Goal: Task Accomplishment & Management: Manage account settings

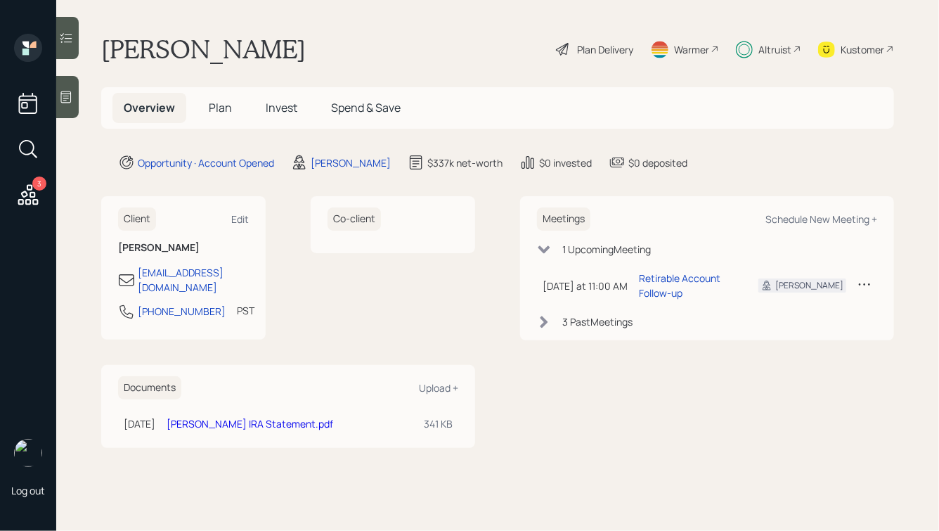
click at [30, 183] on icon at bounding box center [27, 194] width 25 height 25
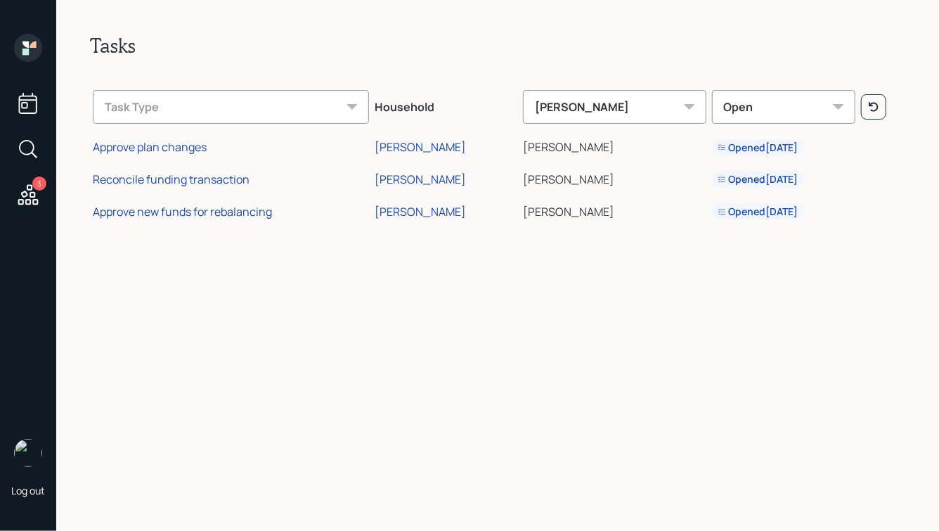
click at [34, 182] on div "3" at bounding box center [39, 183] width 14 height 14
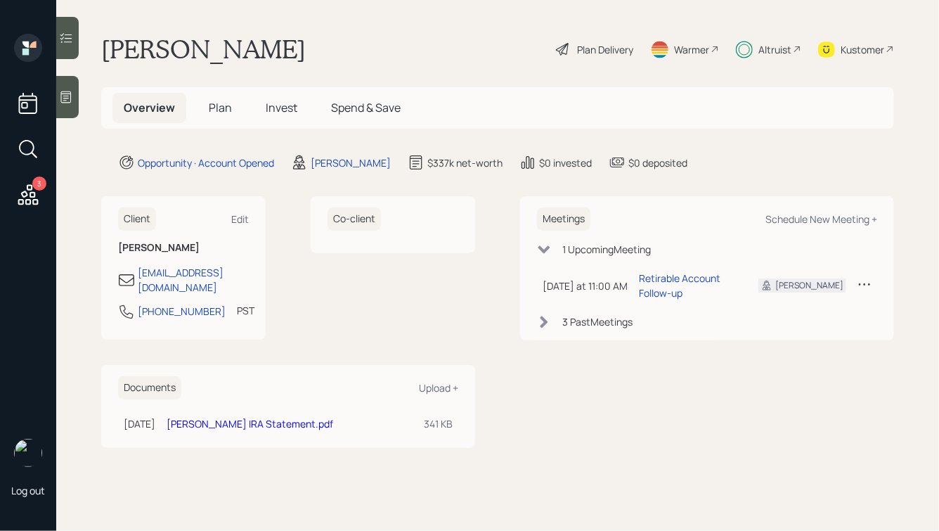
click at [763, 49] on div "Altruist" at bounding box center [775, 49] width 33 height 15
click at [285, 105] on span "Invest" at bounding box center [282, 107] width 32 height 15
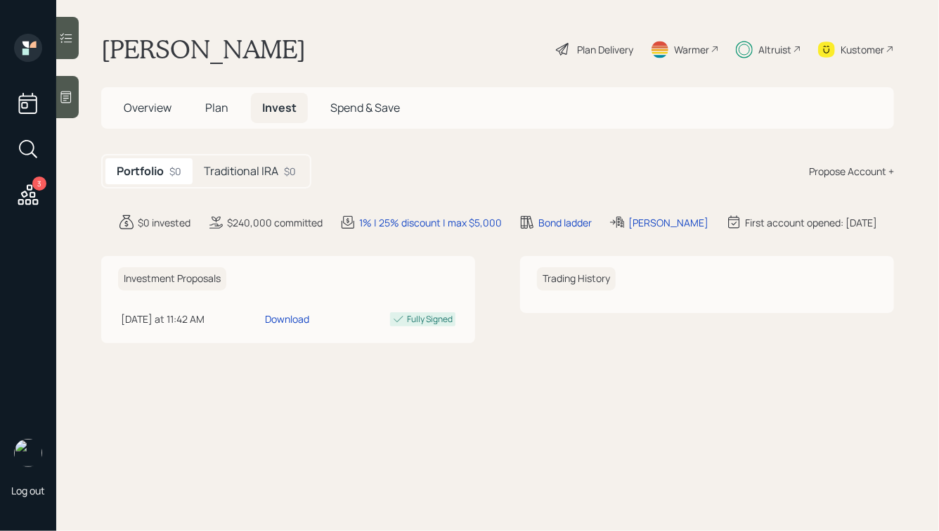
click at [235, 174] on h5 "Traditional IRA" at bounding box center [241, 171] width 75 height 13
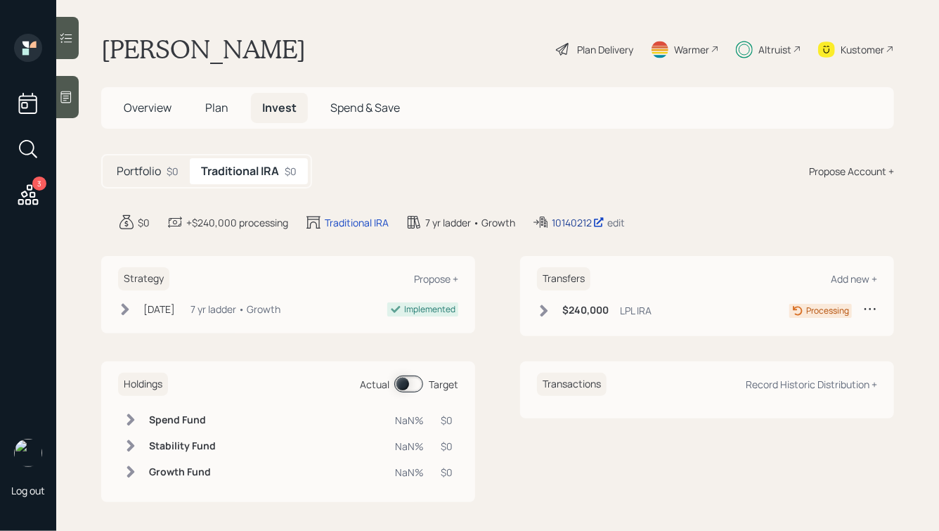
click at [569, 217] on div "10140212" at bounding box center [578, 222] width 53 height 15
click at [572, 222] on div "10140212" at bounding box center [578, 222] width 53 height 15
click at [579, 222] on div "10140212" at bounding box center [578, 222] width 53 height 15
